Goal: Task Accomplishment & Management: Complete application form

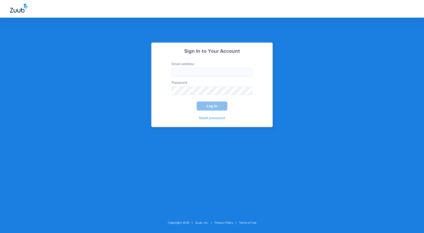
type input "[EMAIL_ADDRESS][PERSON_NAME][DOMAIN_NAME]"
click at [206, 106] on button "Log In" at bounding box center [211, 105] width 31 height 9
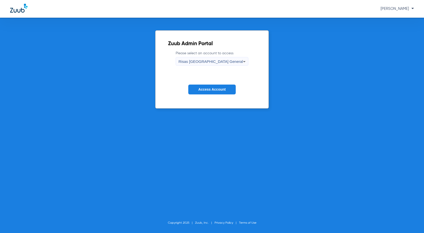
click at [217, 88] on span "Access Account" at bounding box center [211, 89] width 27 height 4
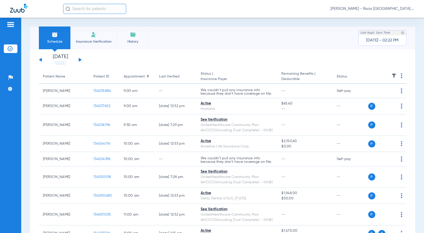
click at [96, 44] on li "Insurance Verification" at bounding box center [93, 37] width 47 height 23
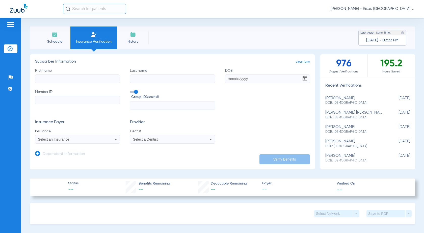
click at [43, 77] on input "First name" at bounding box center [77, 78] width 85 height 9
type input "[PERSON_NAME]"
click at [44, 99] on input "Member ID" at bounding box center [77, 100] width 85 height 9
paste input "561555584"
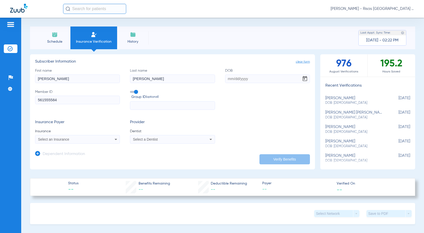
type input "561555584"
click at [227, 82] on input "DOB" at bounding box center [267, 78] width 85 height 9
type input "[DATE]"
click at [157, 104] on input "text" at bounding box center [172, 105] width 85 height 9
paste input "1540900"
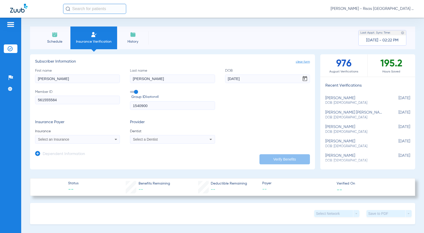
type input "1540900"
click at [144, 138] on span "Select a Dentist" at bounding box center [145, 139] width 25 height 4
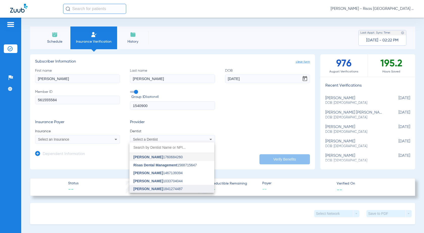
click at [155, 188] on span "[PERSON_NAME]" at bounding box center [148, 189] width 30 height 4
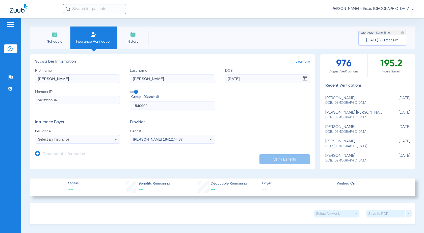
click at [74, 138] on div "Select an Insurance" at bounding box center [69, 139] width 63 height 4
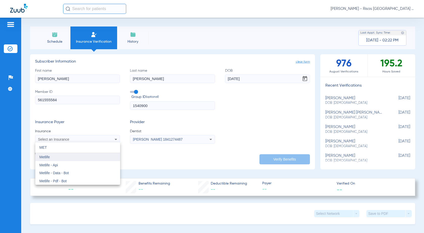
type input "MET"
click at [60, 158] on mat-option "Metlife" at bounding box center [77, 157] width 85 height 8
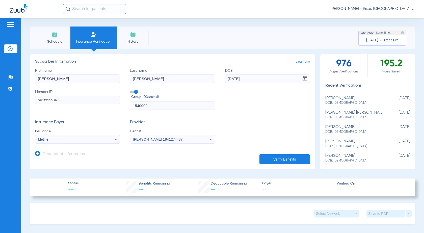
click at [270, 161] on button "Verify Benefits" at bounding box center [284, 159] width 50 height 10
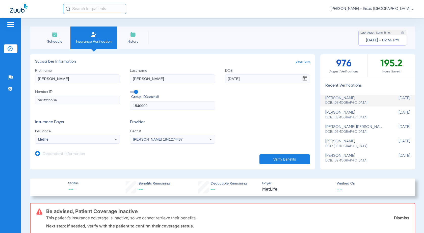
click at [66, 102] on input "561555584" at bounding box center [77, 100] width 85 height 9
